Goal: Transaction & Acquisition: Purchase product/service

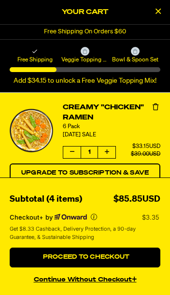
scroll to position [572, 0]
click at [91, 279] on button "continue without Checkout+" at bounding box center [85, 278] width 151 height 14
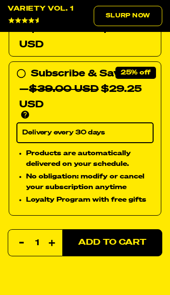
scroll to position [623, 0]
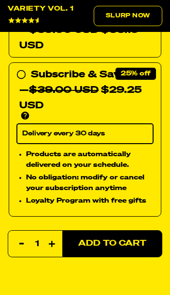
click at [117, 239] on span "Add to Cart" at bounding box center [112, 243] width 68 height 8
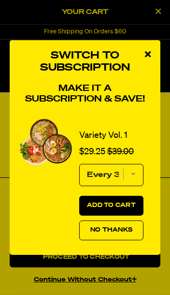
scroll to position [0, 0]
click at [117, 228] on span "No Thanks" at bounding box center [111, 230] width 42 height 6
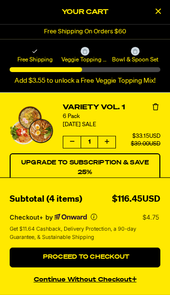
click at [73, 144] on icon "Decrease quantity of Variety Vol. 1" at bounding box center [72, 142] width 4 height 6
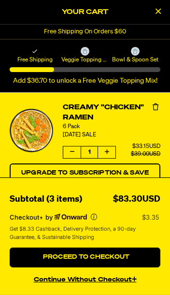
click at [73, 155] on icon "product" at bounding box center [72, 152] width 4 height 6
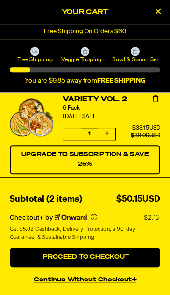
scroll to position [112, 0]
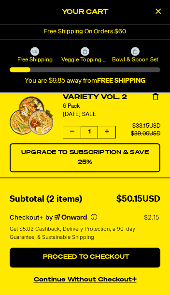
click at [101, 260] on span "Proceed to Checkout" at bounding box center [85, 257] width 89 height 6
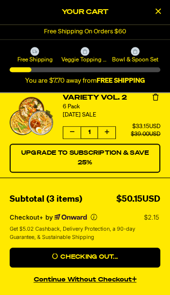
scroll to position [740, 0]
